Goal: Information Seeking & Learning: Learn about a topic

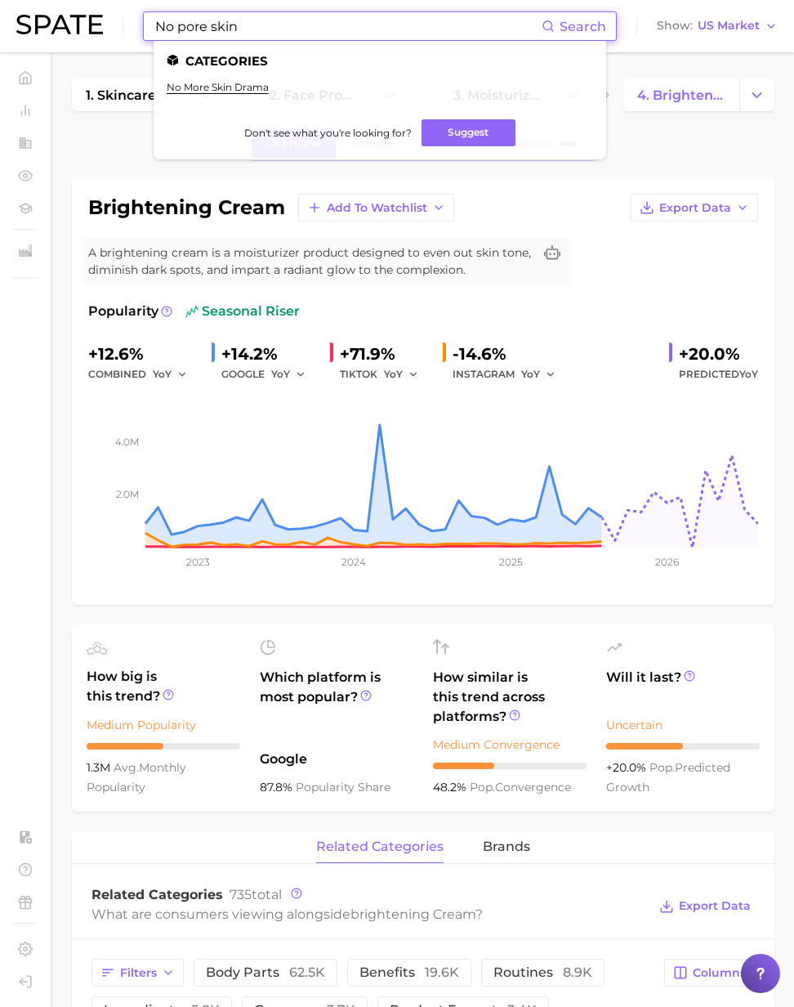
drag, startPoint x: 233, startPoint y: 32, endPoint x: 244, endPoint y: 29, distance: 10.9
click at [234, 32] on input "No pore skin" at bounding box center [348, 26] width 388 height 28
drag, startPoint x: 244, startPoint y: 29, endPoint x: 61, endPoint y: 10, distance: 183.3
click at [61, 10] on div "No pore skin Search Categories no more skin drama Don't see what you're looking…" at bounding box center [397, 26] width 762 height 52
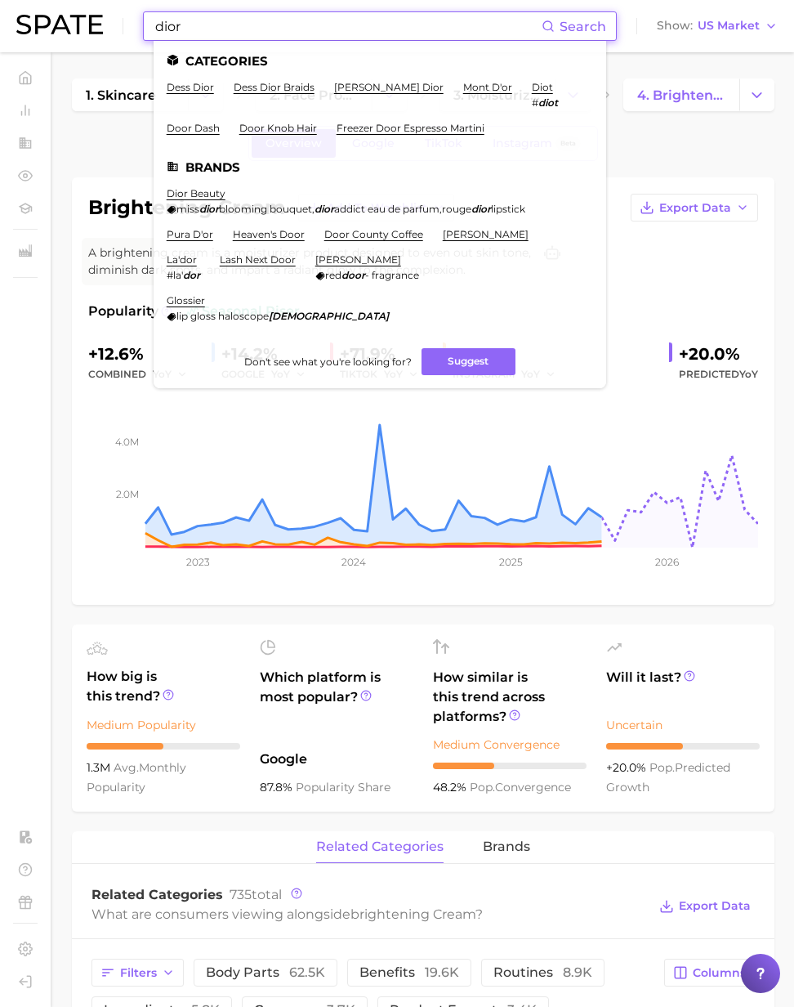
drag, startPoint x: 206, startPoint y: 25, endPoint x: 127, endPoint y: 24, distance: 78.5
click at [127, 24] on div "dior Search Categories dess dior dess dior braids [PERSON_NAME] dior mont d'or …" at bounding box center [397, 26] width 762 height 52
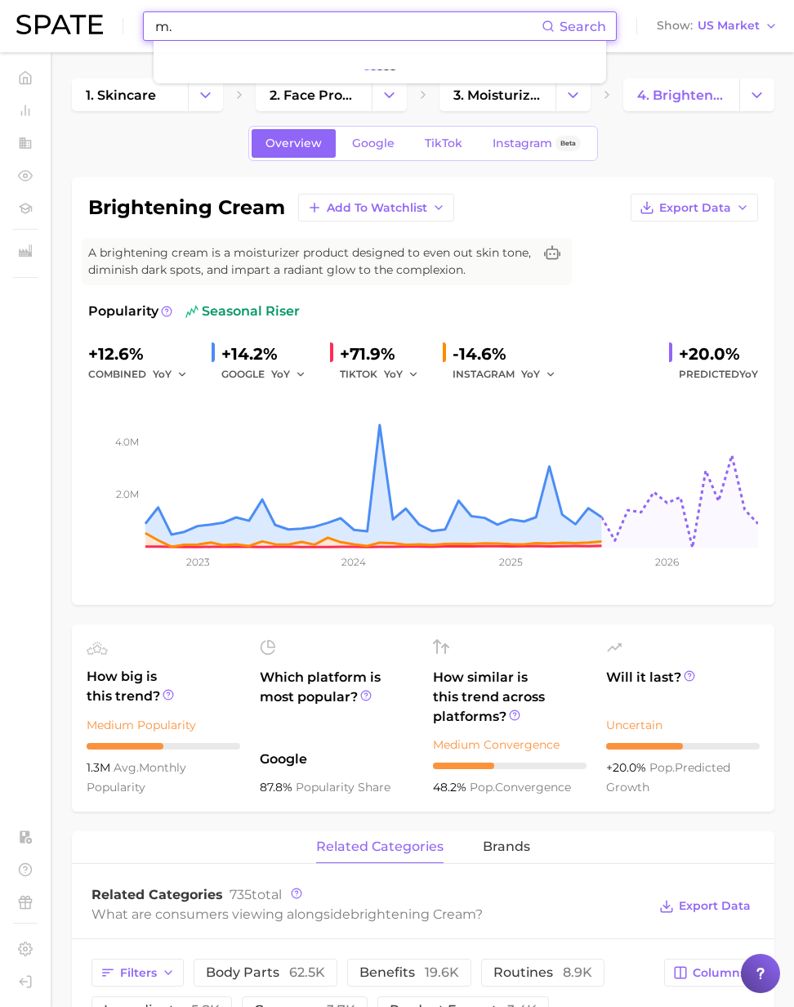
type input "m"
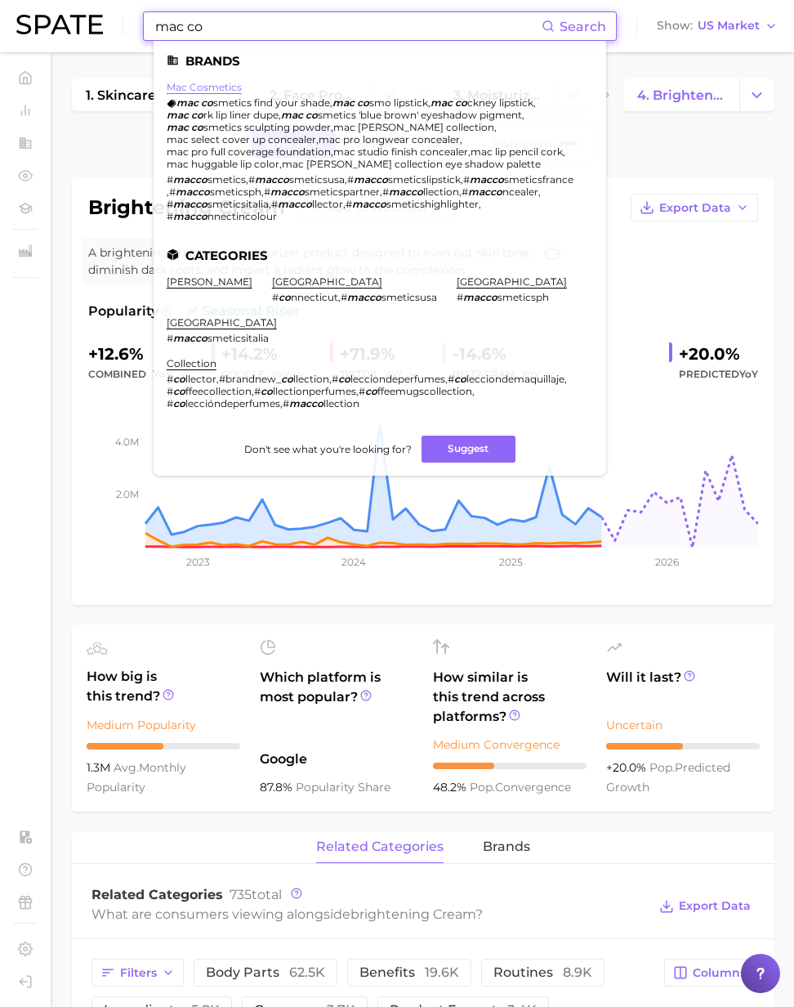
type input "mac co"
click at [208, 87] on link "mac cosmetics" at bounding box center [204, 87] width 75 height 12
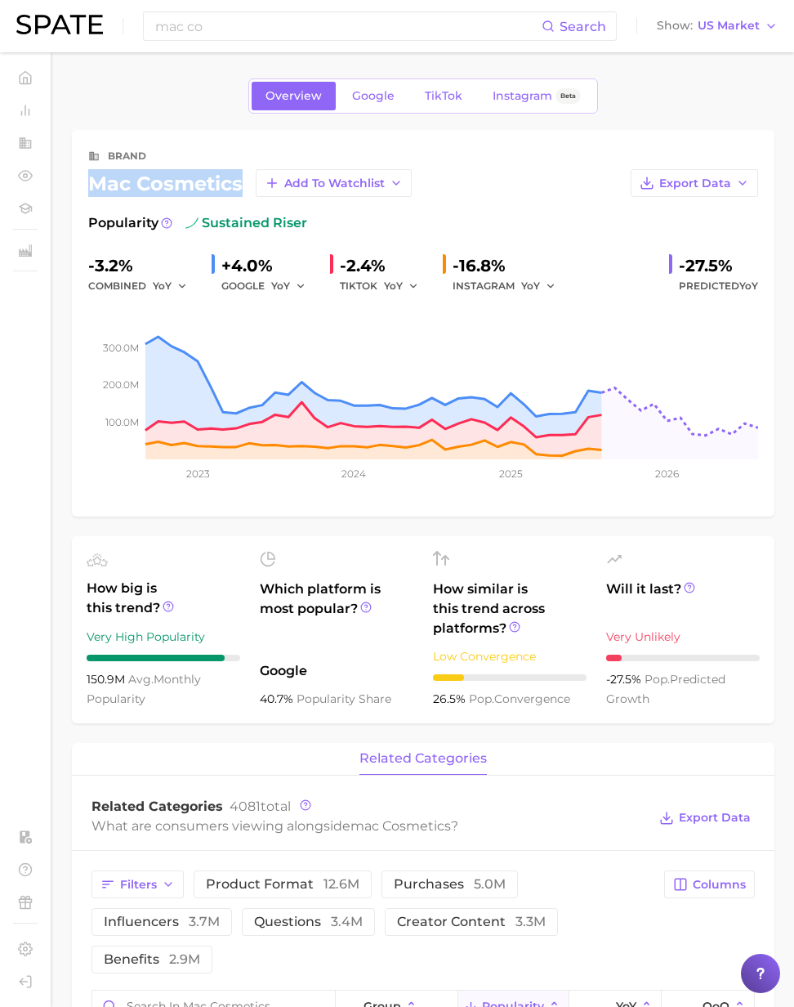
drag, startPoint x: 242, startPoint y: 184, endPoint x: 89, endPoint y: 184, distance: 152.8
click at [89, 184] on div "mac cosmetics Add to Watchlist" at bounding box center [250, 183] width 324 height 28
copy div "mac cosmetics"
click at [234, 185] on div "mac cosmetics Add to Watchlist" at bounding box center [250, 183] width 324 height 28
drag, startPoint x: 243, startPoint y: 186, endPoint x: 88, endPoint y: 186, distance: 154.5
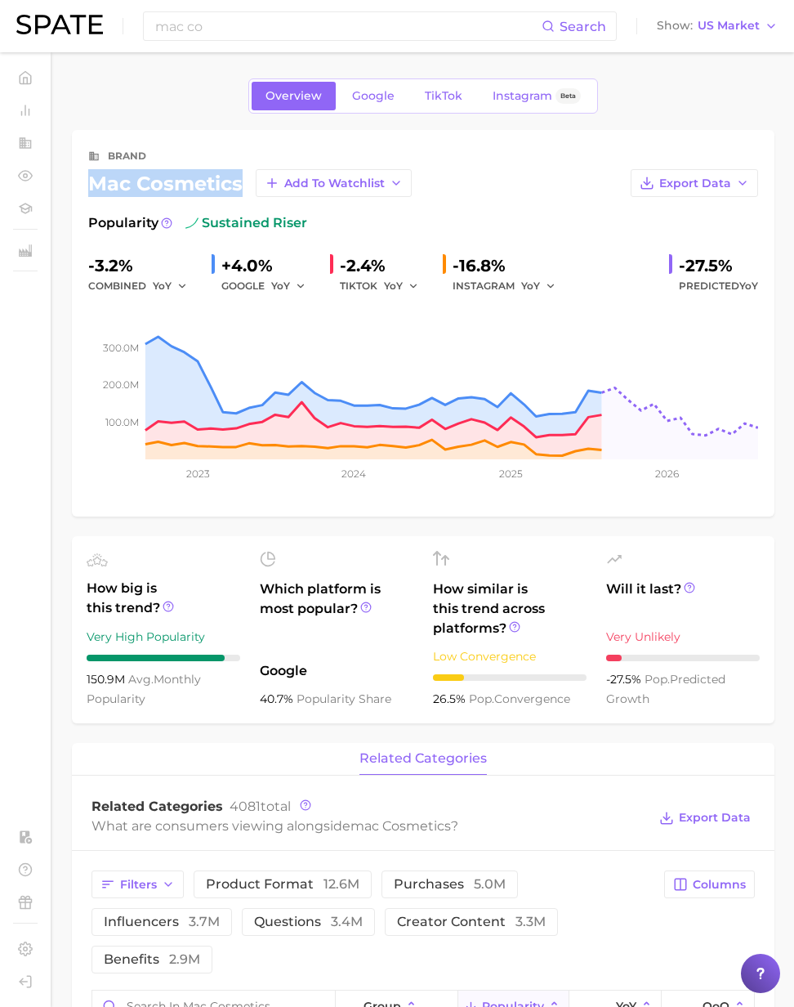
click at [88, 186] on div "mac cosmetics Add to Watchlist" at bounding box center [250, 183] width 324 height 28
copy div "mac cosmetics"
click at [216, 34] on input "mac co" at bounding box center [348, 26] width 388 height 28
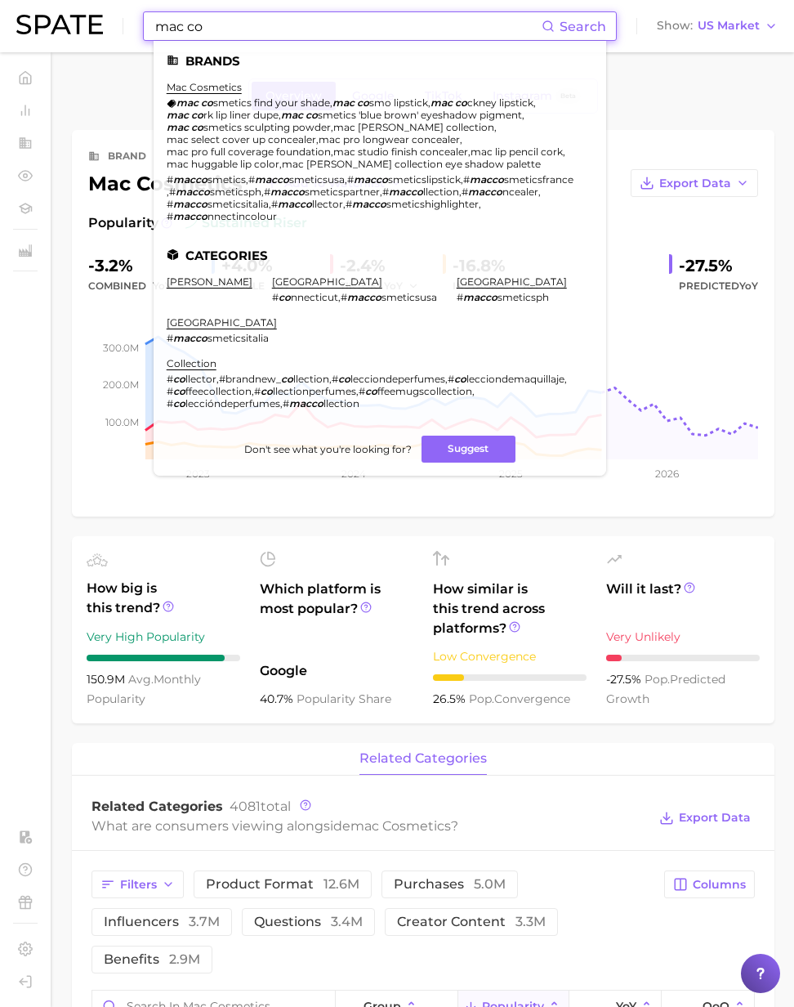
paste input "quillage"
drag, startPoint x: 203, startPoint y: 28, endPoint x: 164, endPoint y: 20, distance: 39.3
click at [54, 14] on div "maquillage Search Brands mac cosmetics mac co smetics find your shade , mac co …" at bounding box center [397, 26] width 762 height 52
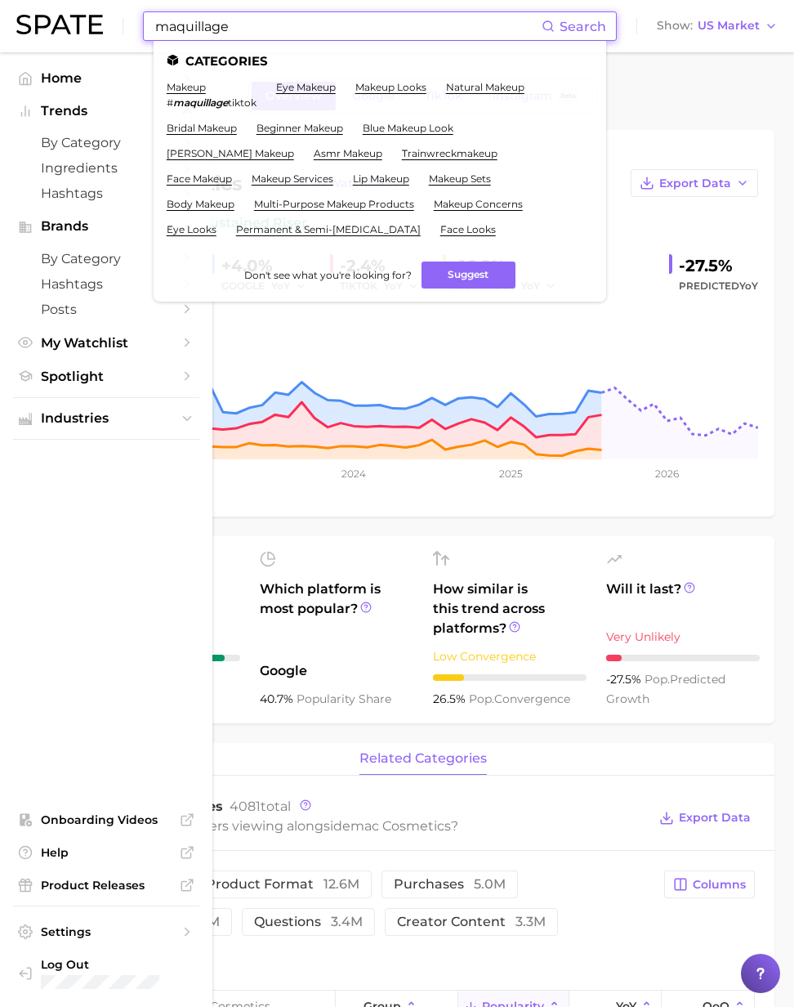
type input "maquillage"
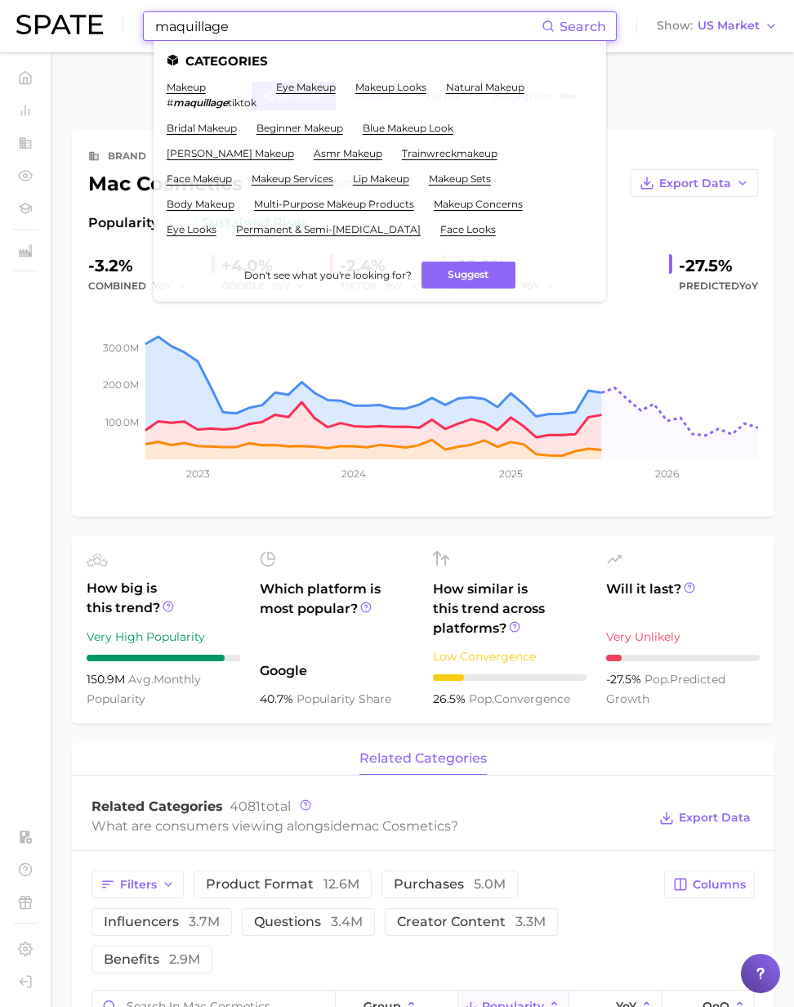
click at [250, 24] on input "maquillage" at bounding box center [348, 26] width 388 height 28
click at [262, 32] on input "maquillage" at bounding box center [348, 26] width 388 height 28
drag, startPoint x: 270, startPoint y: 30, endPoint x: 132, endPoint y: 25, distance: 138.2
click at [132, 25] on div "maquillage Search Categories makeup # maquillage tiktok eye makeup makeup looks…" at bounding box center [397, 26] width 762 height 52
